Goal: Navigation & Orientation: Find specific page/section

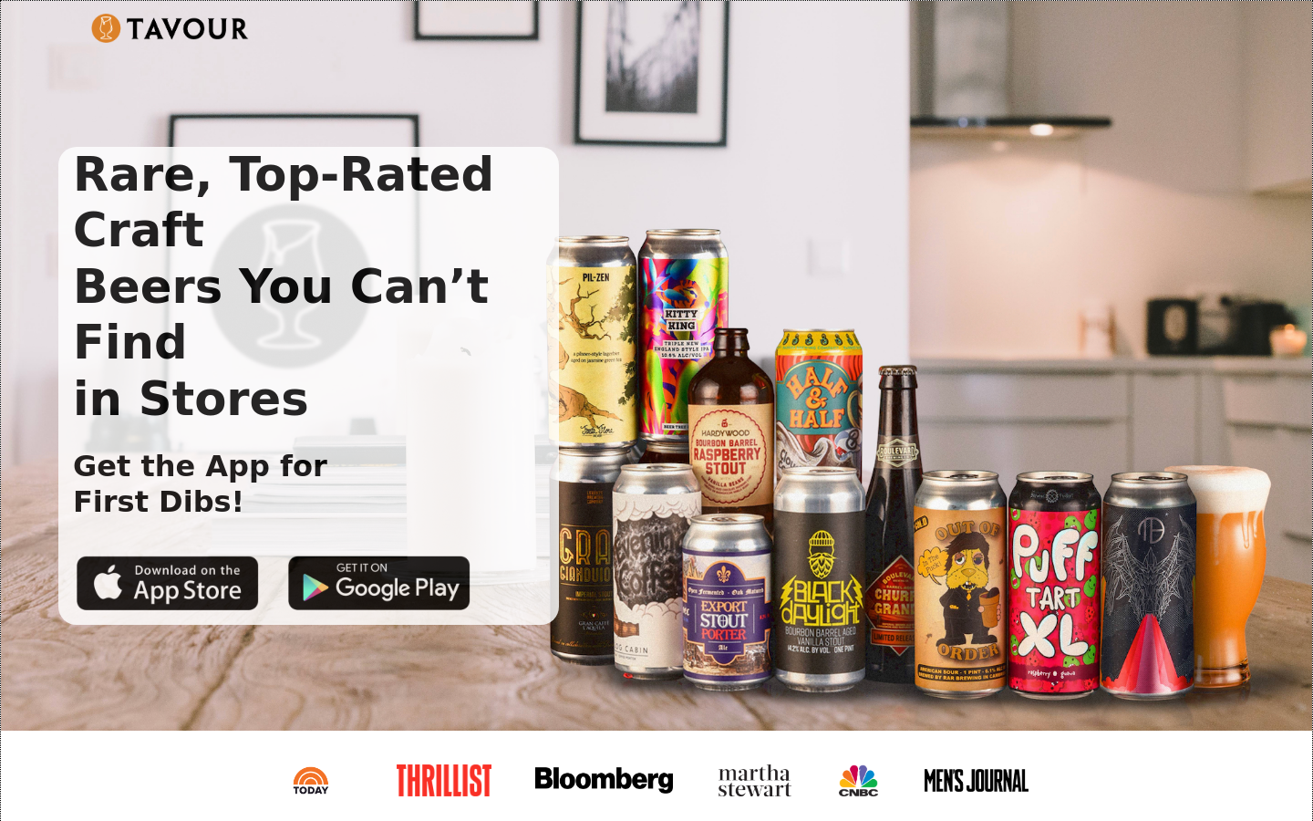
scroll to position [2858, 0]
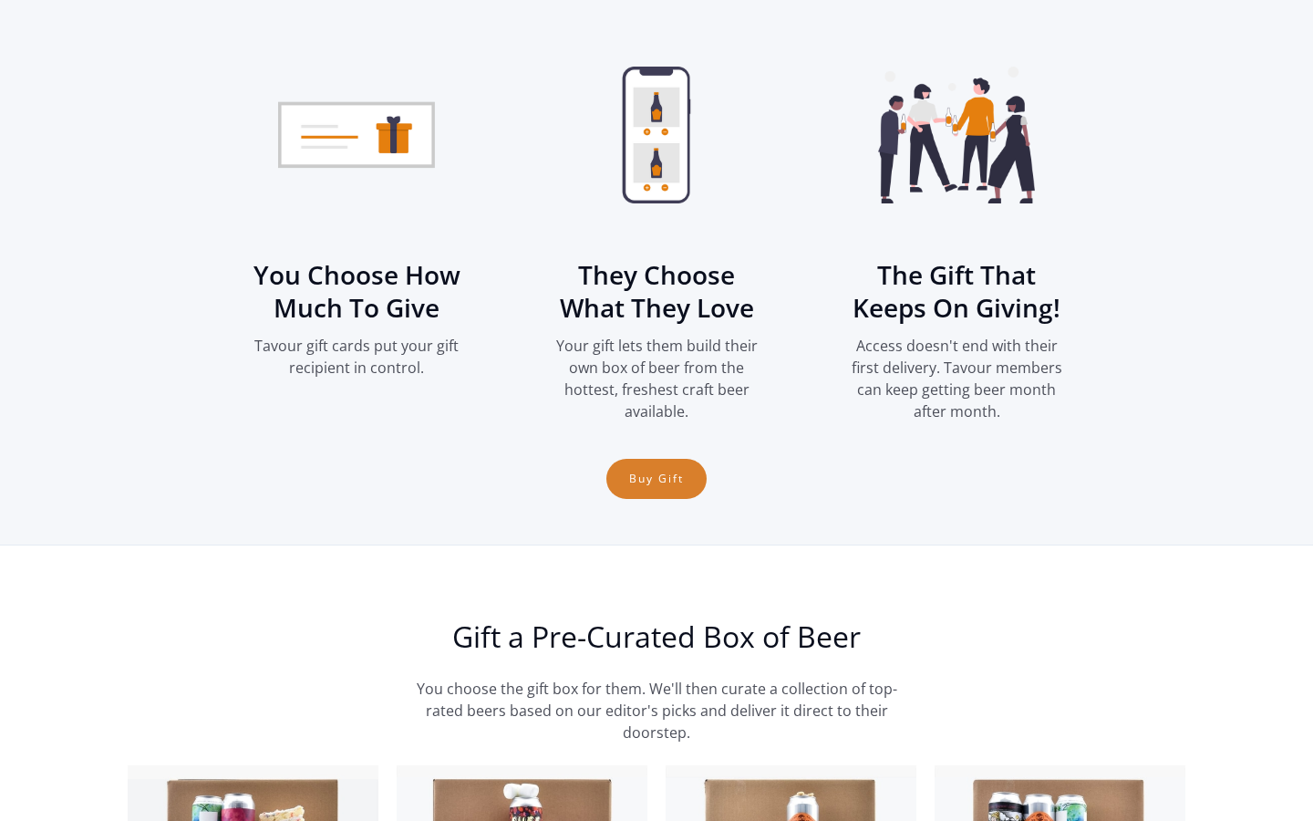
scroll to position [0, 43]
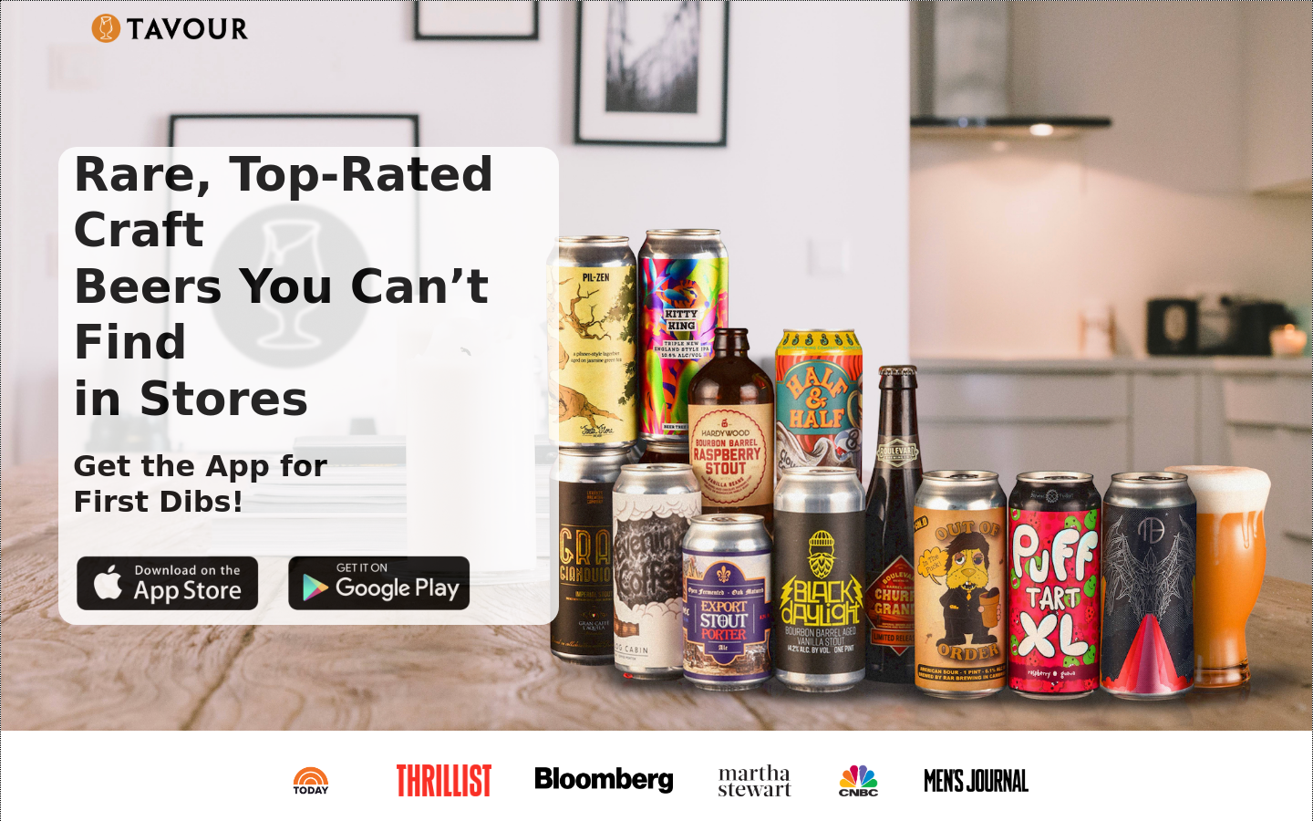
scroll to position [2785, 0]
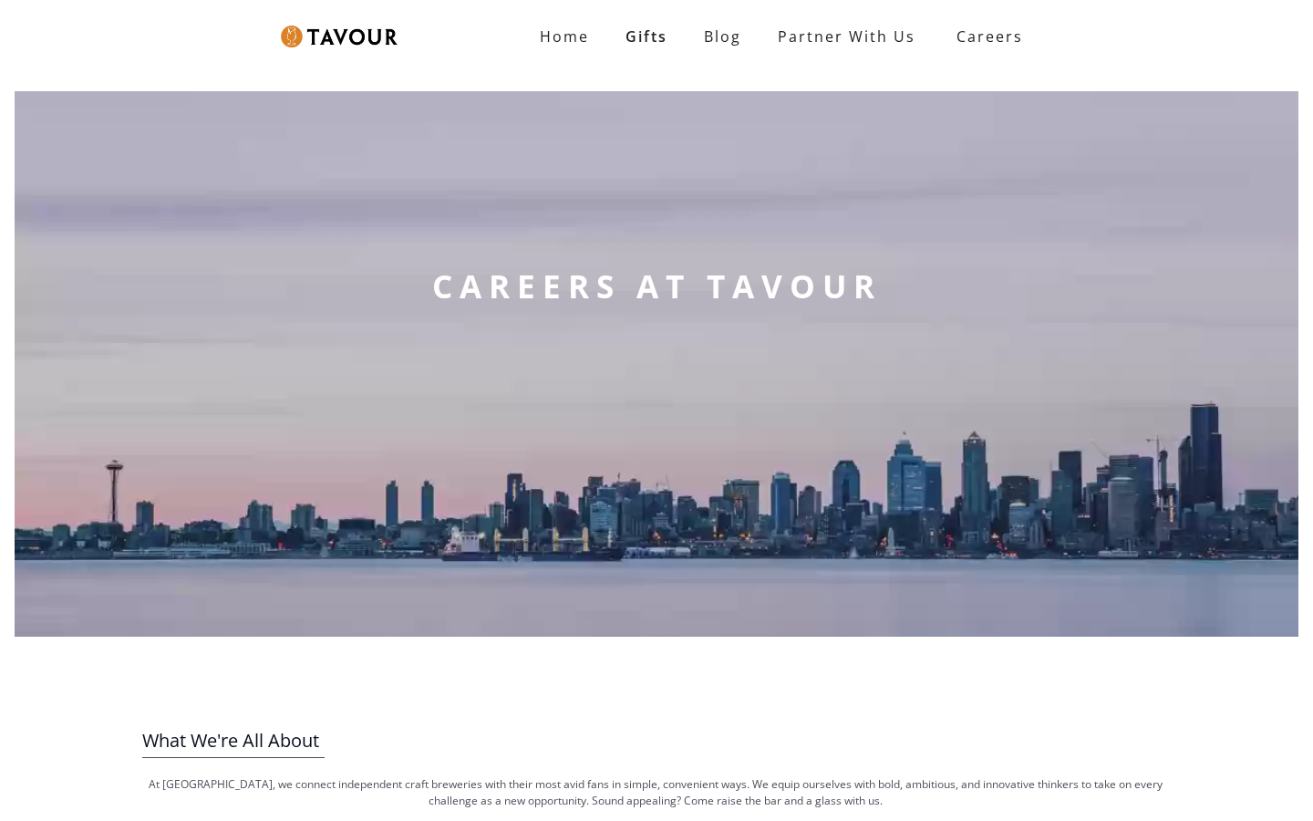
scroll to position [625, 0]
